Goal: Information Seeking & Learning: Learn about a topic

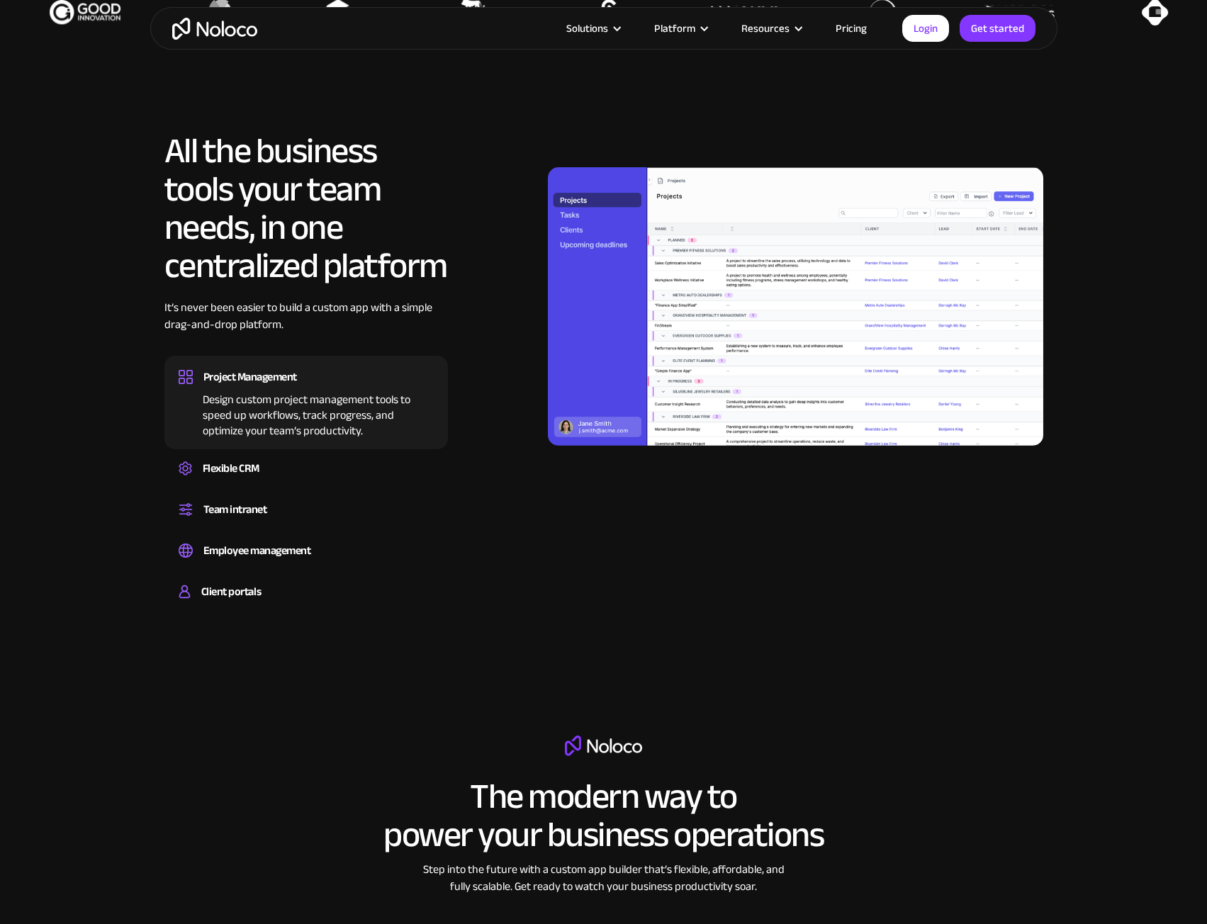
scroll to position [1275, 0]
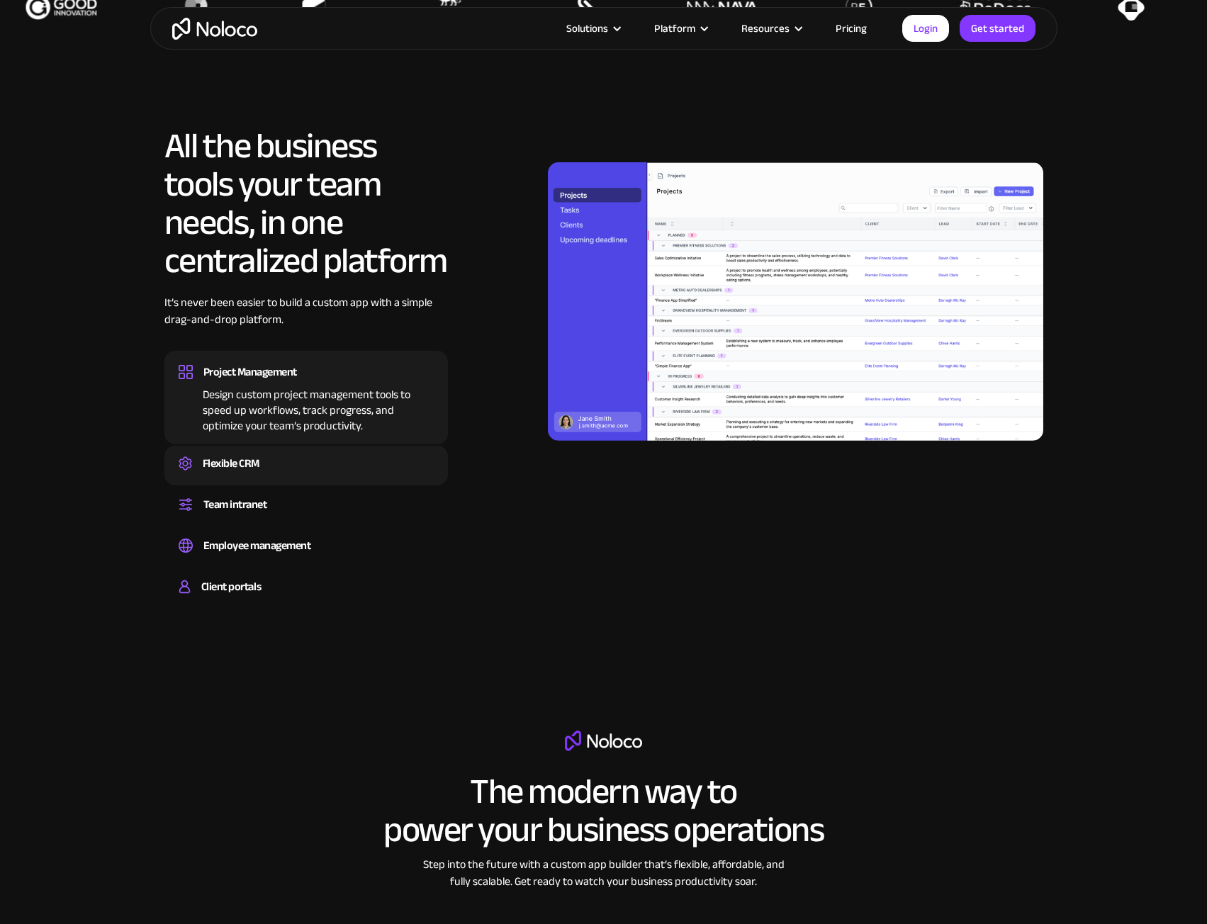
click at [222, 458] on div "Flexible CRM" at bounding box center [231, 463] width 57 height 21
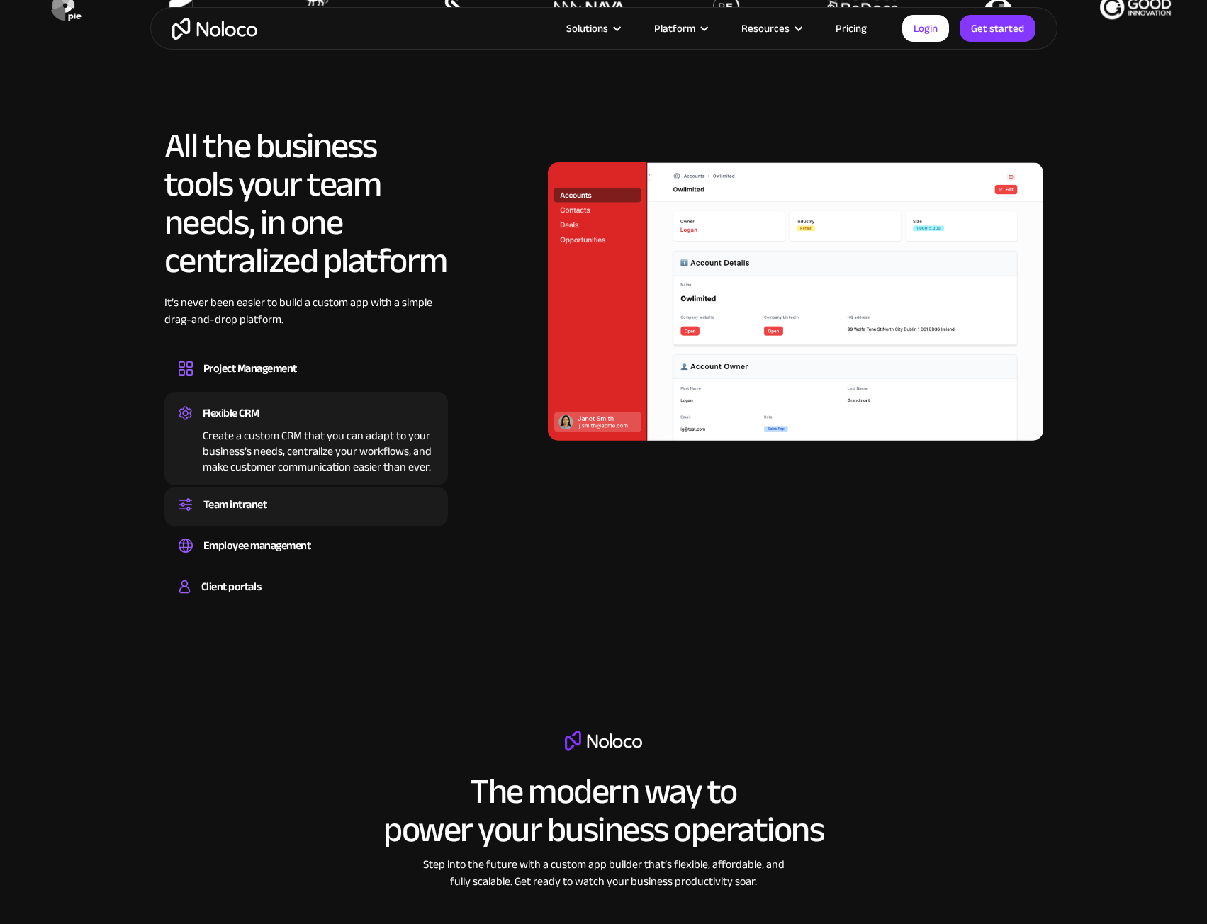
click at [239, 502] on div "Team intranet" at bounding box center [235, 504] width 64 height 21
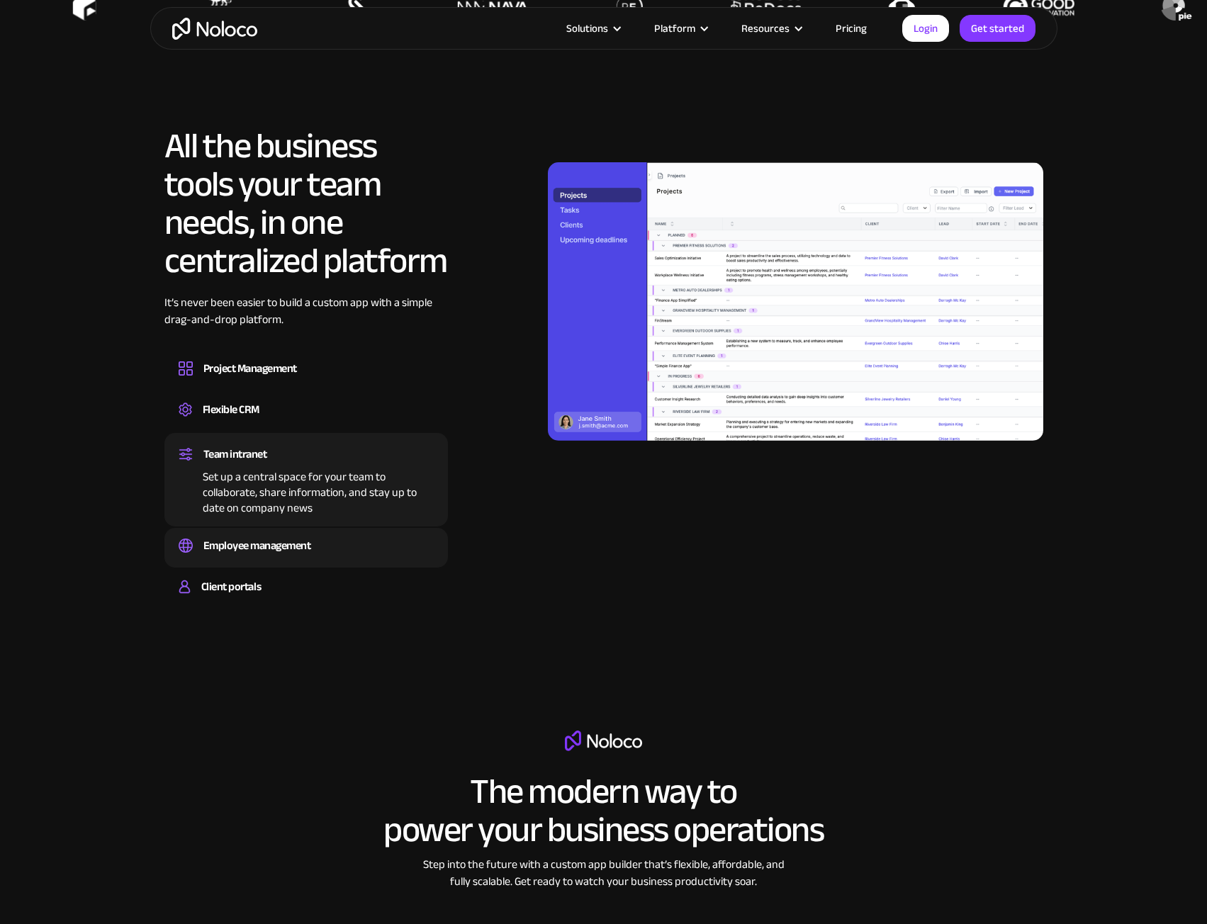
click at [278, 543] on div "Employee management" at bounding box center [257, 545] width 108 height 21
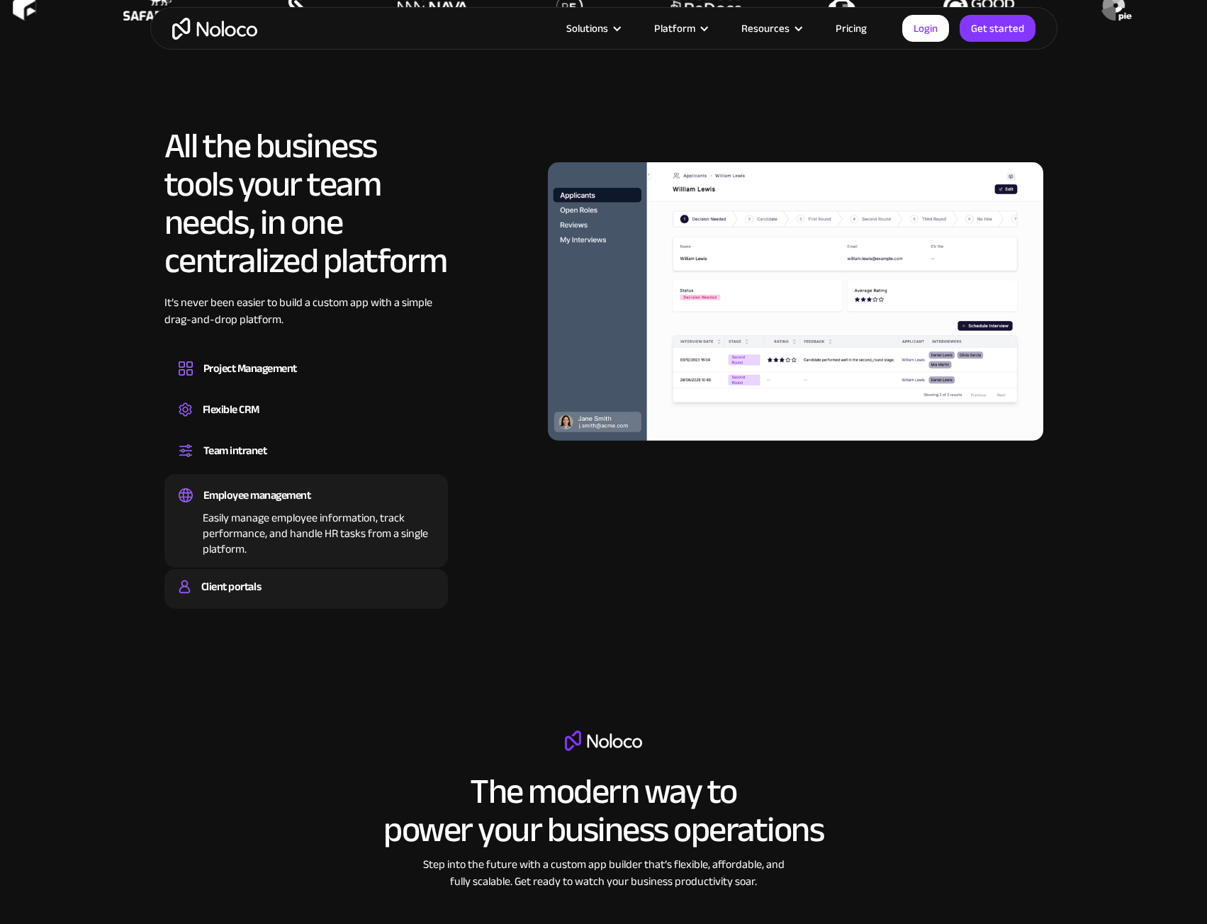
click at [230, 589] on div "Client portals" at bounding box center [231, 586] width 60 height 21
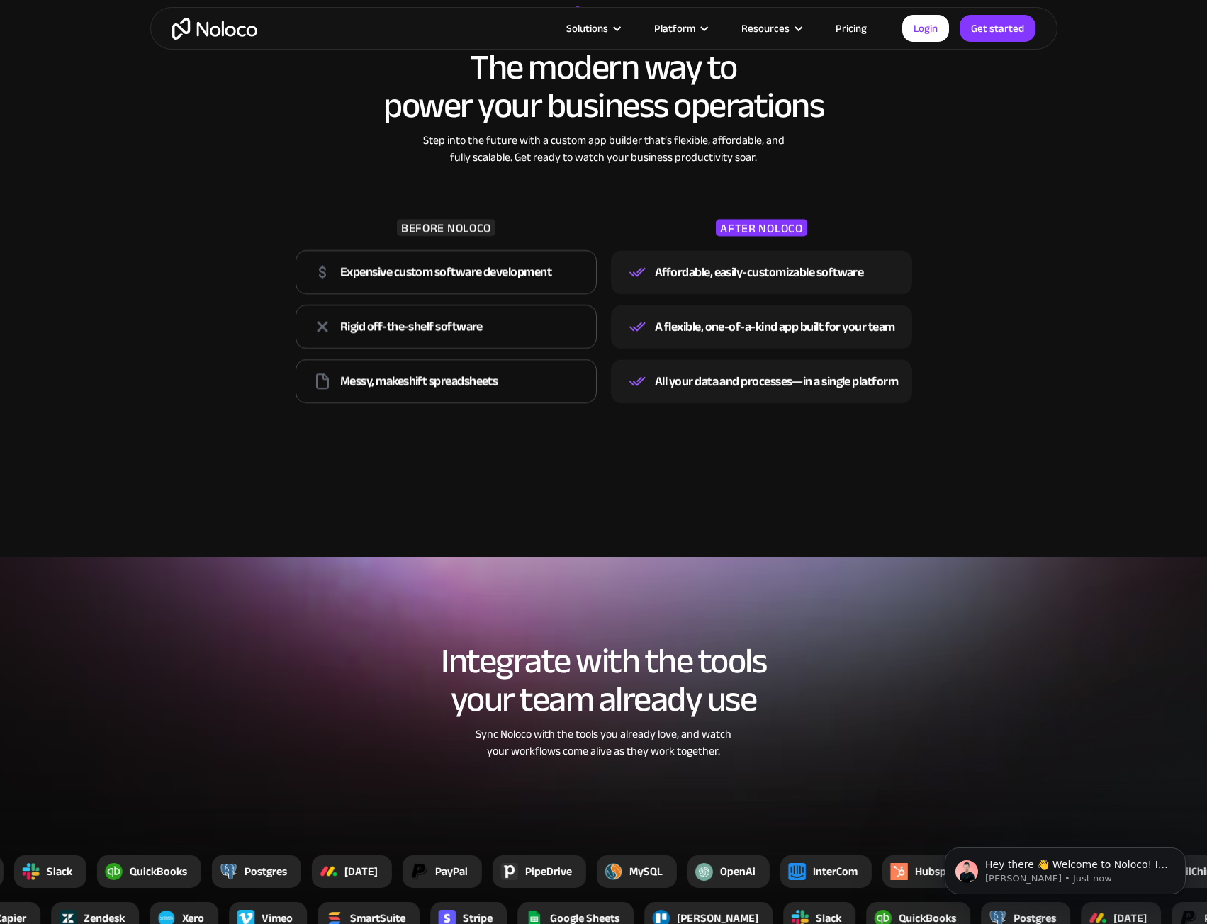
scroll to position [0, 0]
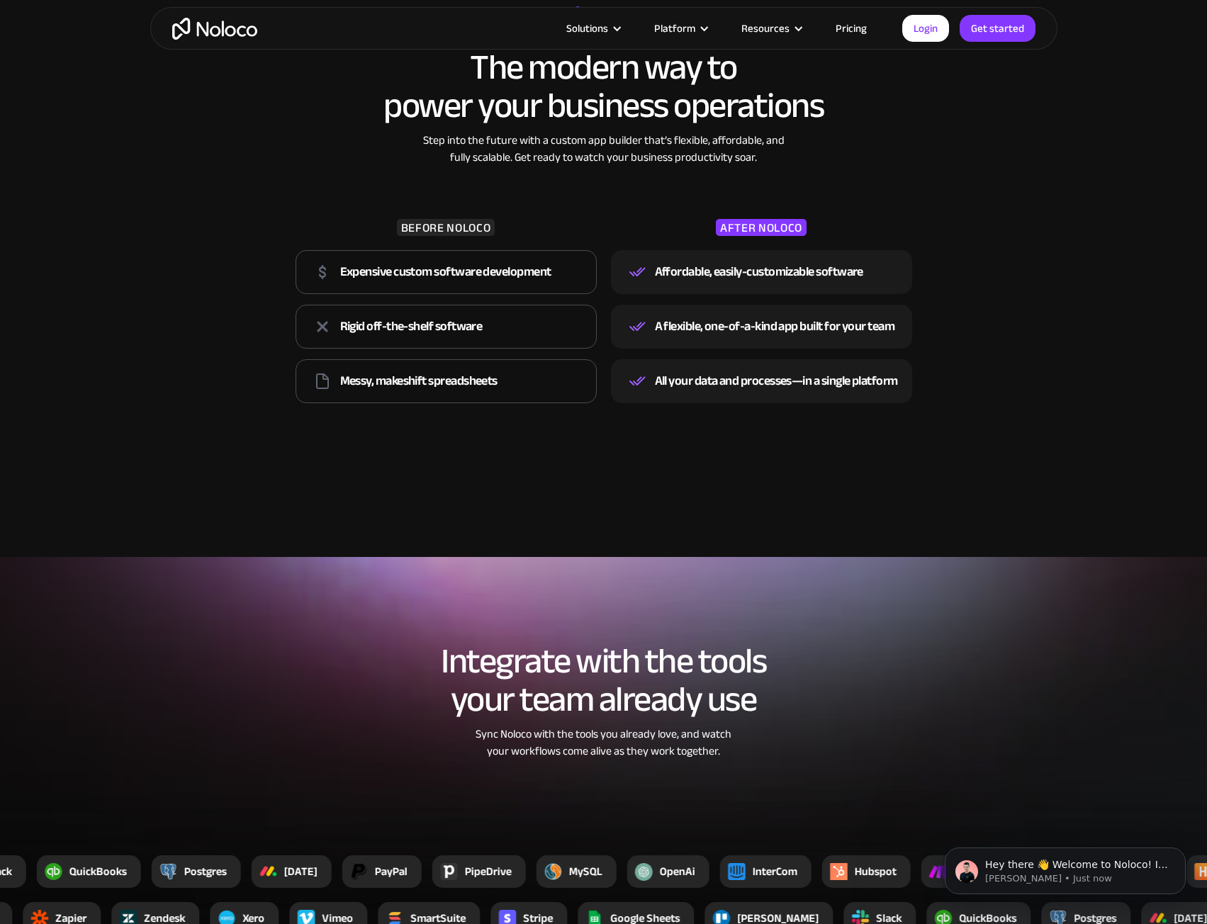
click at [854, 32] on link "Pricing" at bounding box center [851, 28] width 67 height 18
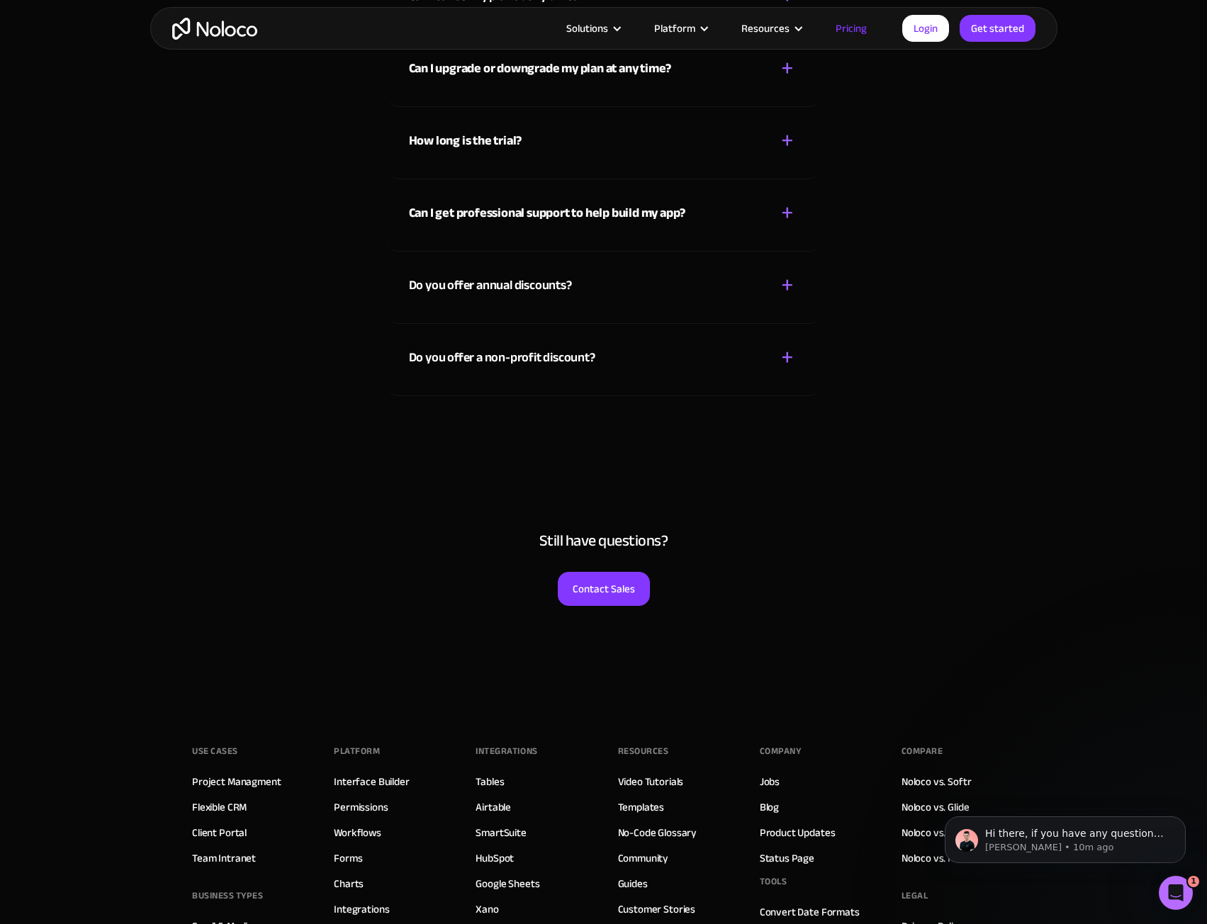
scroll to position [6930, 0]
